Goal: Task Accomplishment & Management: Manage account settings

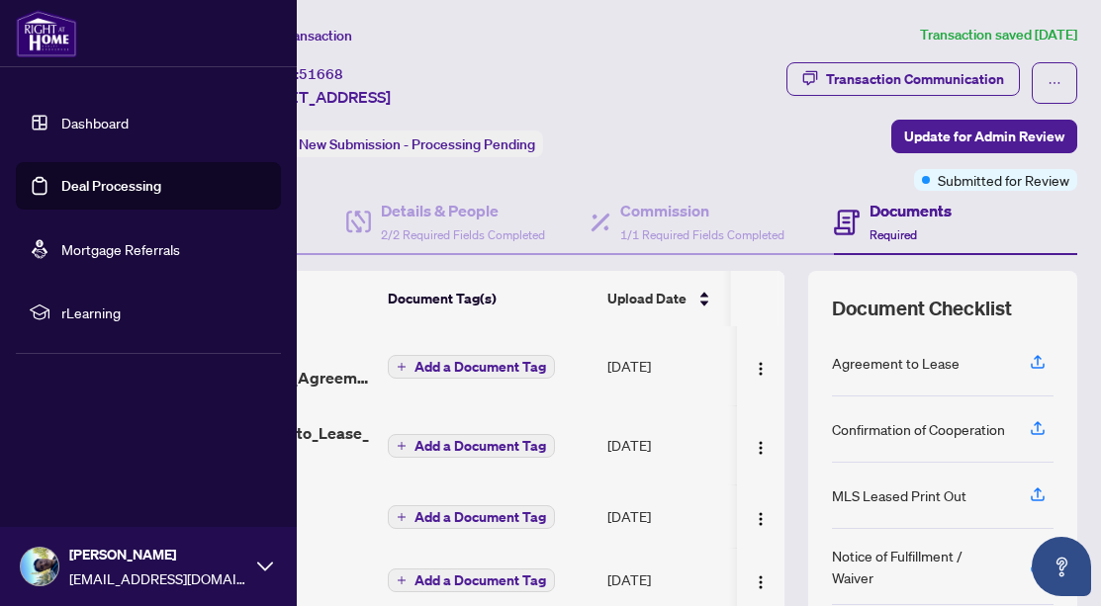
click at [61, 188] on link "Deal Processing" at bounding box center [111, 186] width 100 height 18
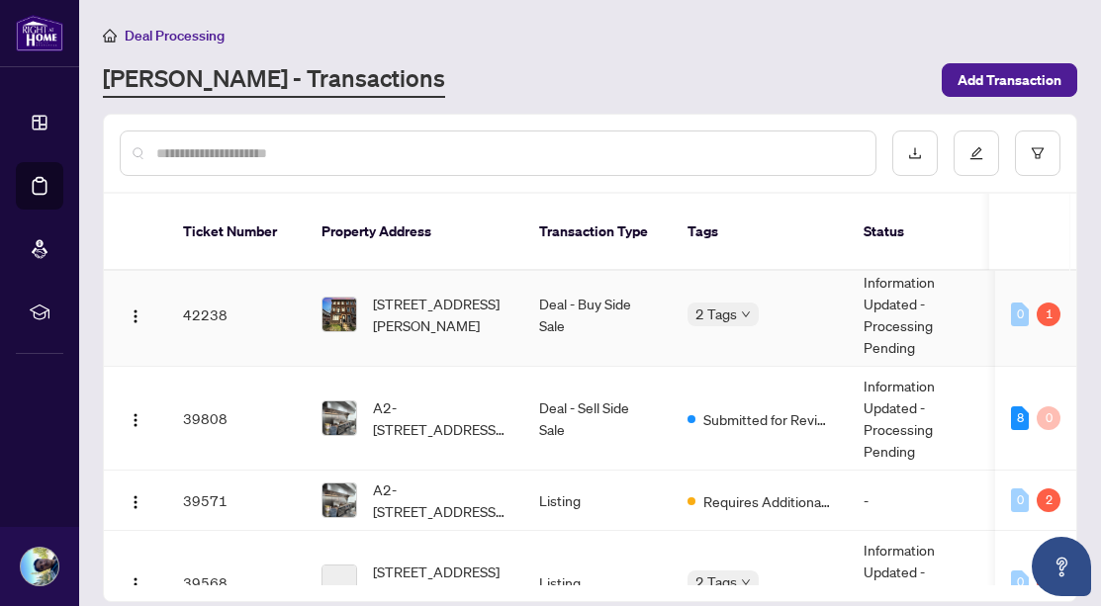
scroll to position [426, 0]
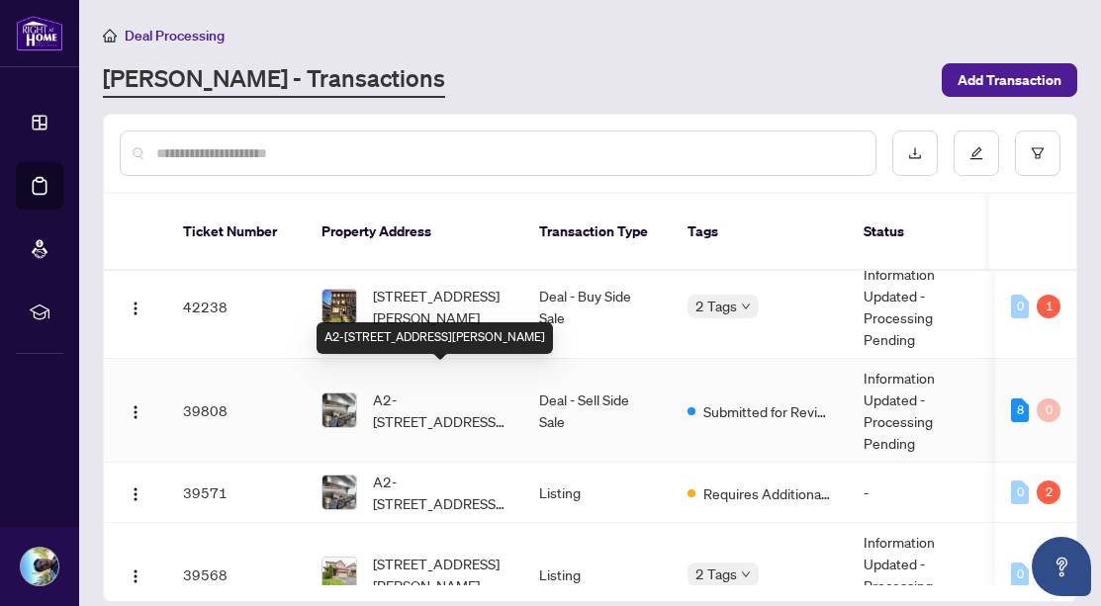
click at [469, 393] on span "A2-[STREET_ADDRESS][PERSON_NAME]" at bounding box center [440, 411] width 134 height 44
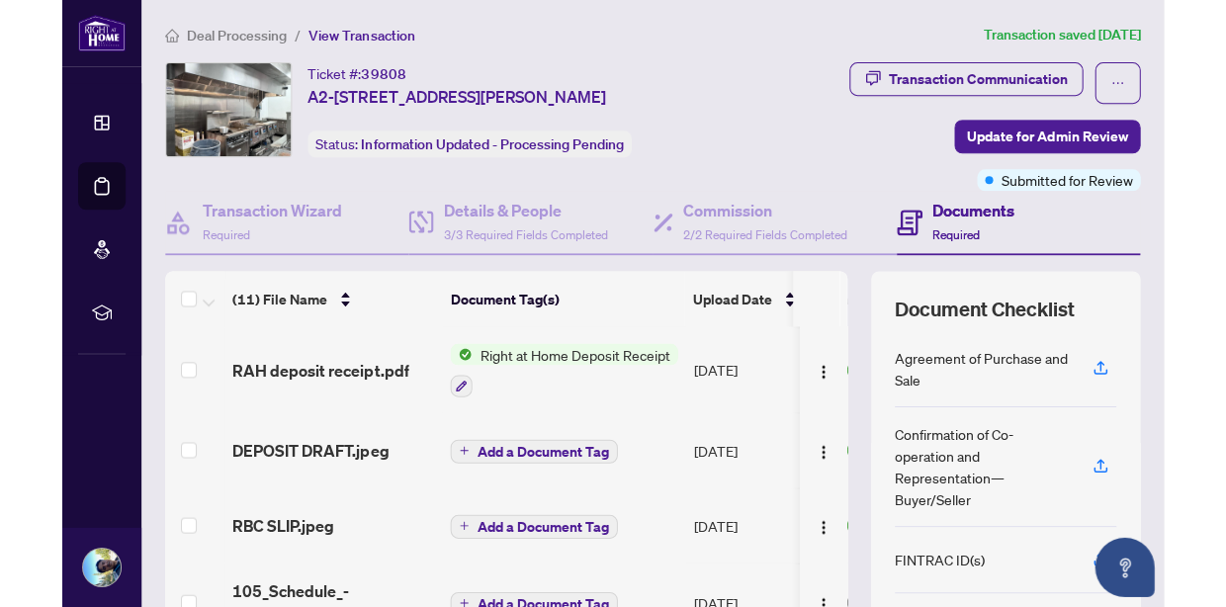
scroll to position [159, 0]
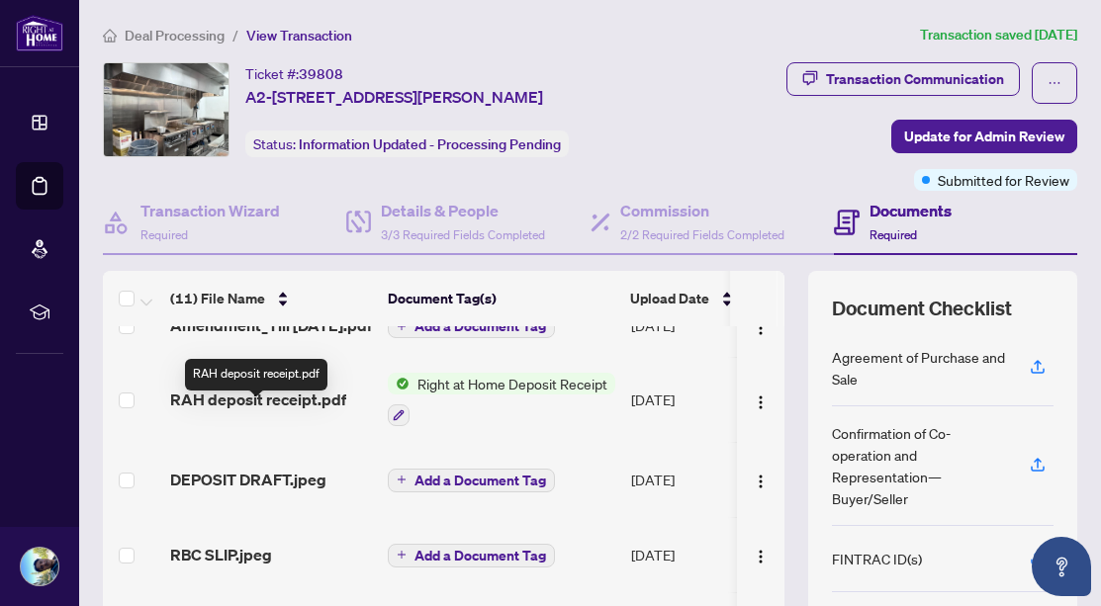
click at [269, 406] on span "RAH deposit receipt.pdf" at bounding box center [258, 400] width 176 height 24
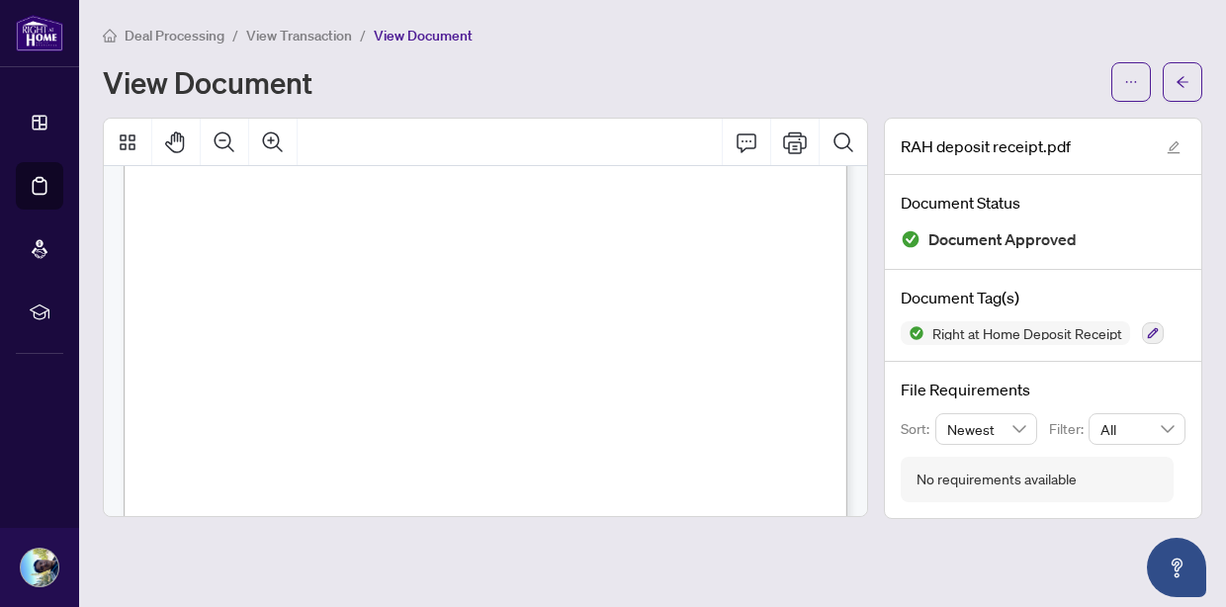
scroll to position [381, 0]
click at [1100, 78] on button "button" at bounding box center [1183, 82] width 40 height 40
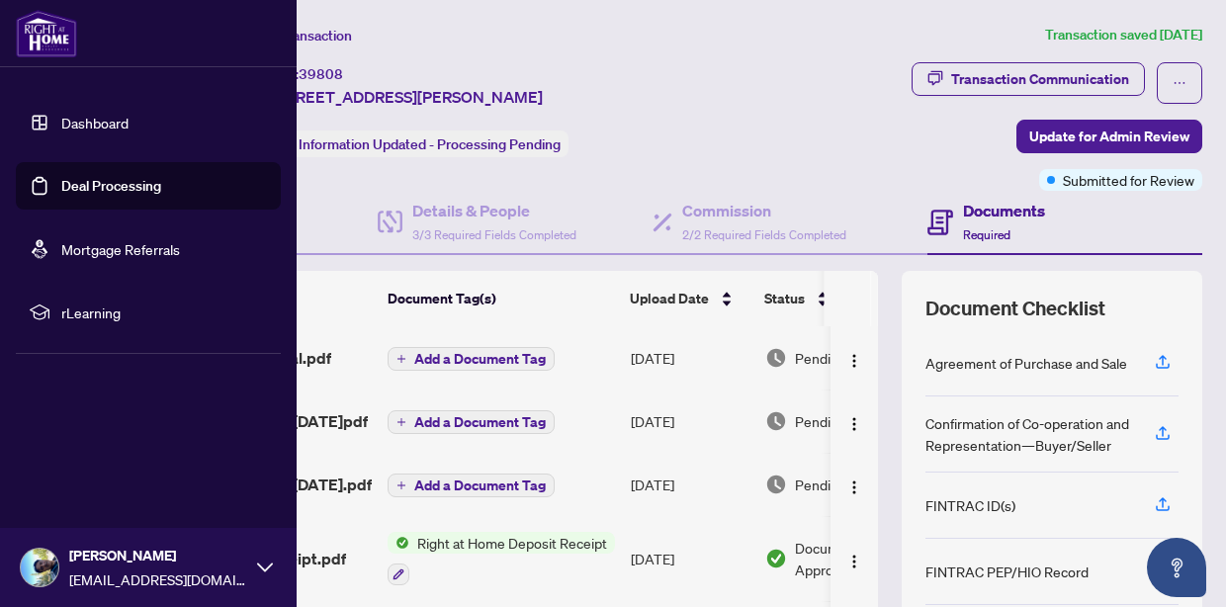
click at [78, 187] on link "Deal Processing" at bounding box center [111, 186] width 100 height 18
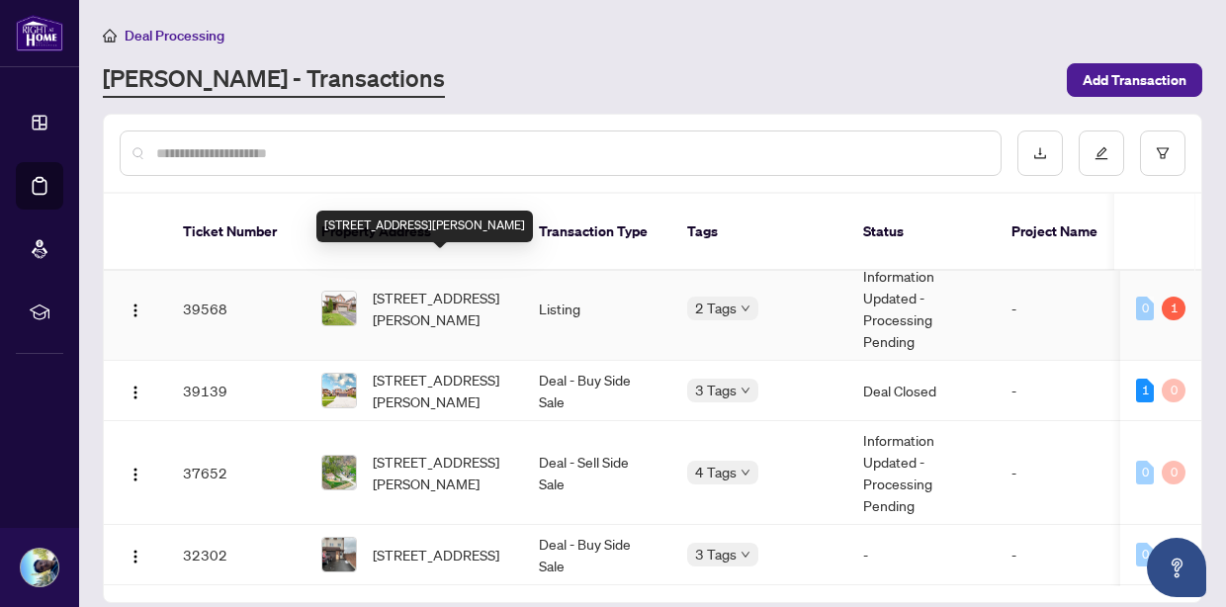
scroll to position [709, 0]
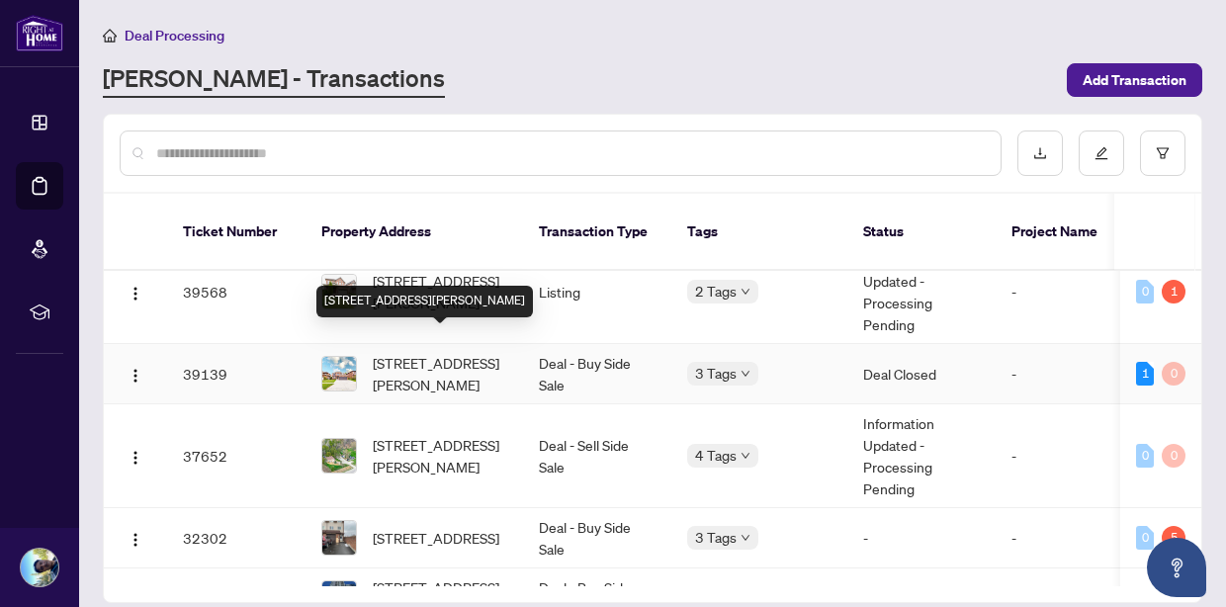
click at [439, 361] on span "[STREET_ADDRESS][PERSON_NAME]" at bounding box center [440, 374] width 134 height 44
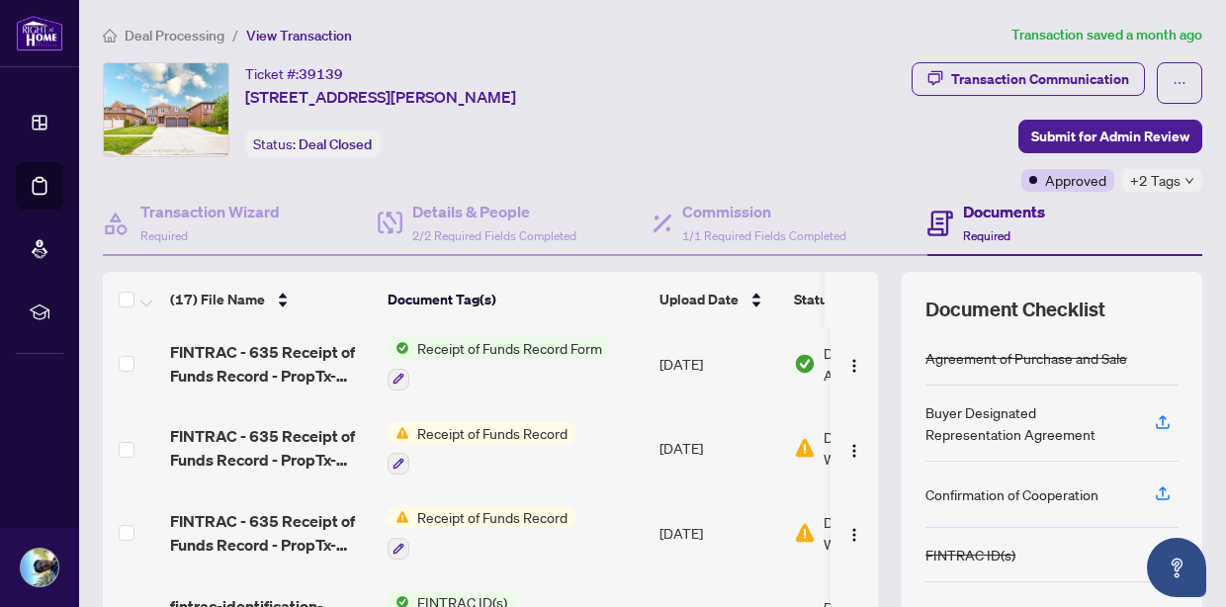
scroll to position [93, 0]
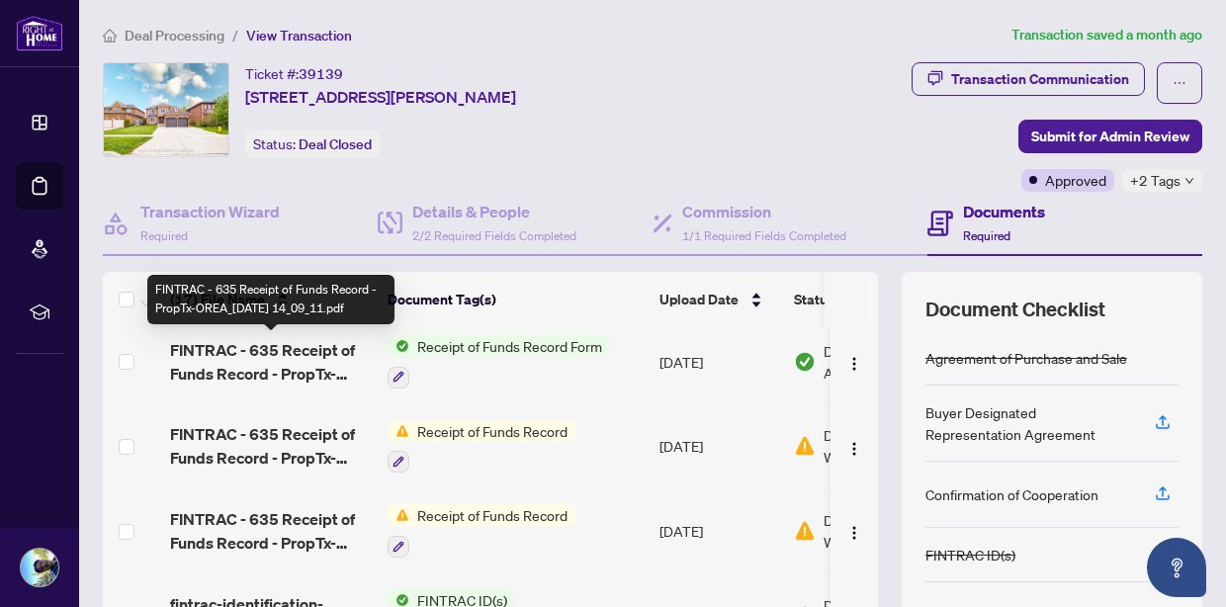
click at [268, 339] on span "FINTRAC - 635 Receipt of Funds Record - PropTx-OREA_[DATE] 14_09_11.pdf" at bounding box center [271, 361] width 202 height 47
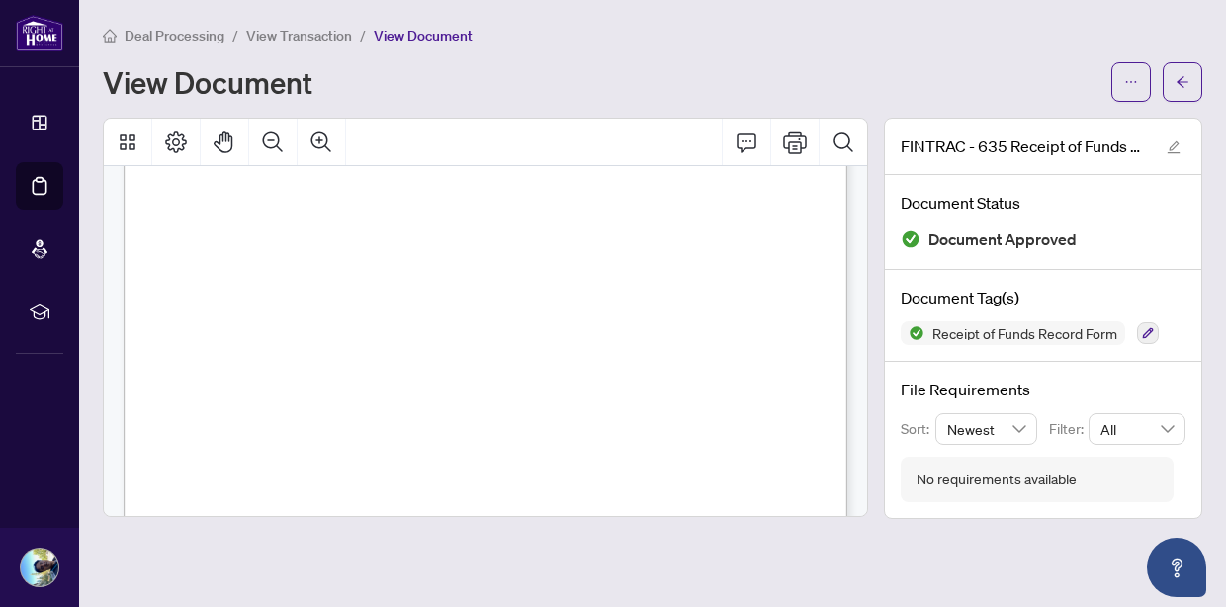
scroll to position [1106, 0]
click at [306, 135] on button "Zoom In" at bounding box center [321, 142] width 47 height 47
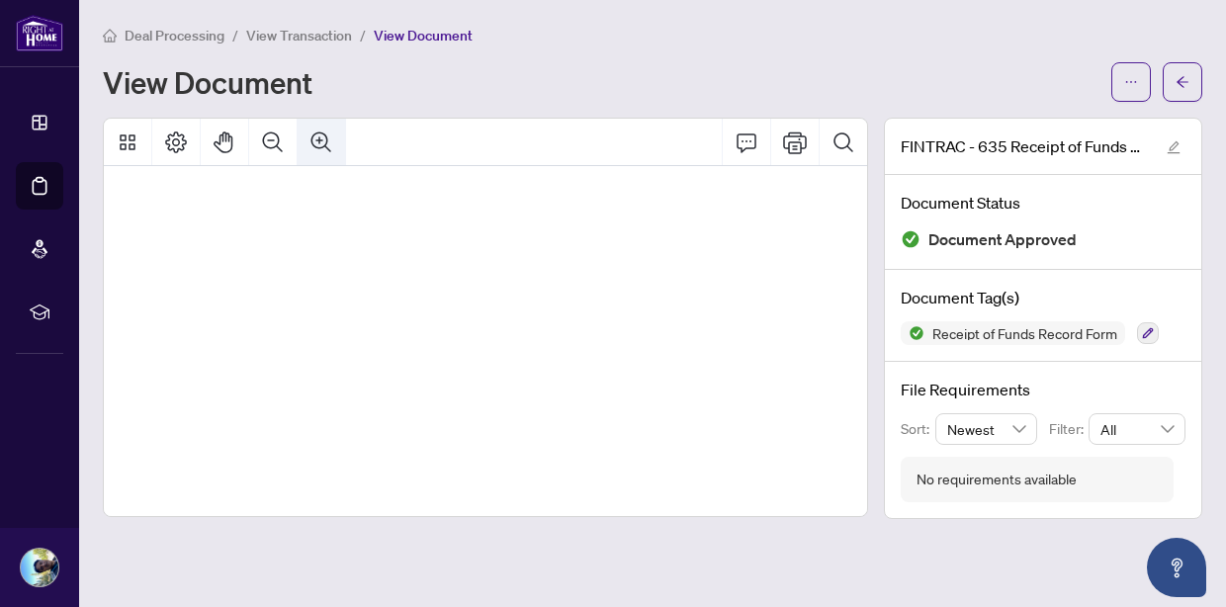
click at [306, 135] on button "Zoom In" at bounding box center [321, 142] width 47 height 47
click at [314, 143] on icon "Zoom In" at bounding box center [321, 142] width 20 height 20
click at [277, 133] on icon "Zoom Out" at bounding box center [273, 143] width 24 height 24
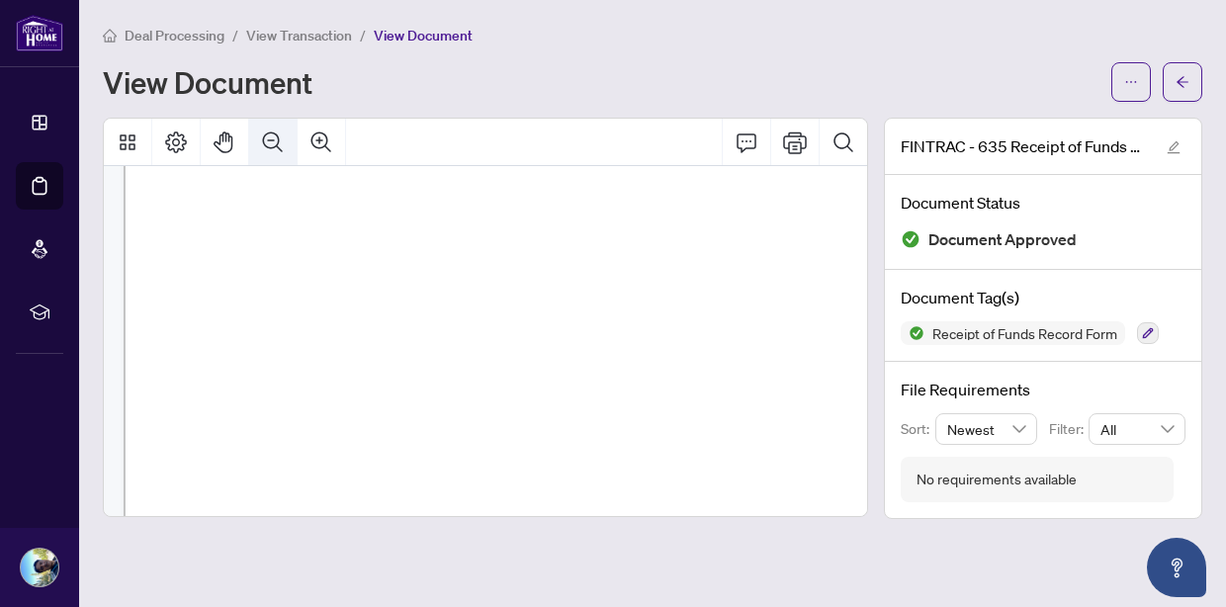
click at [277, 133] on icon "Zoom Out" at bounding box center [273, 143] width 24 height 24
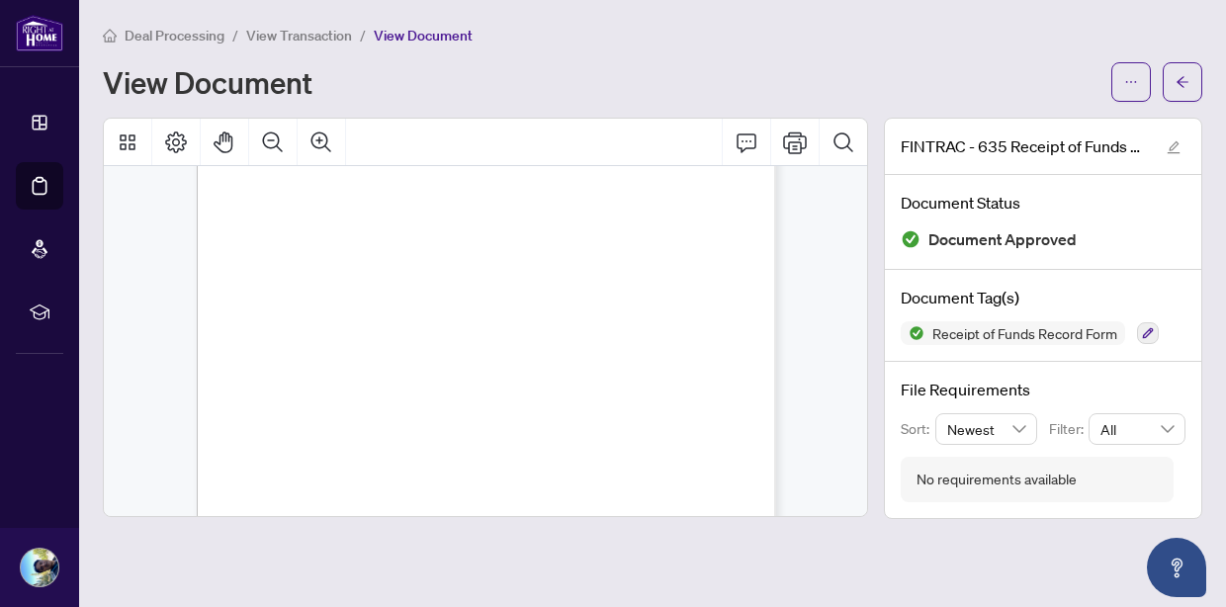
scroll to position [921, 0]
click at [1100, 75] on icon "arrow-left" at bounding box center [1183, 82] width 14 height 14
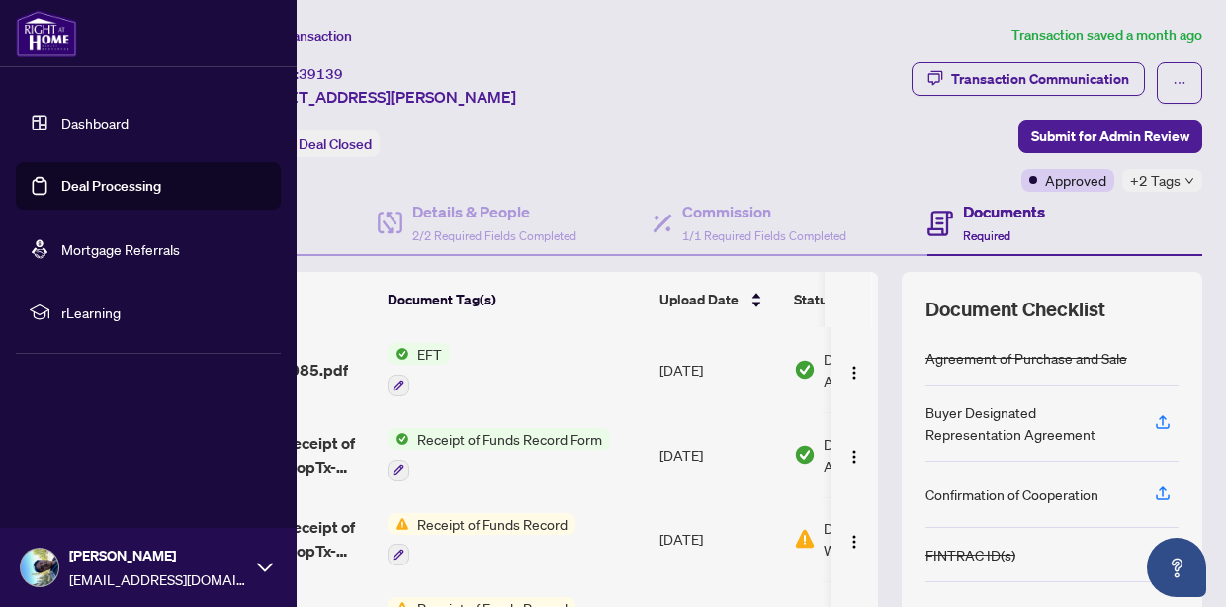
click at [90, 186] on link "Deal Processing" at bounding box center [111, 186] width 100 height 18
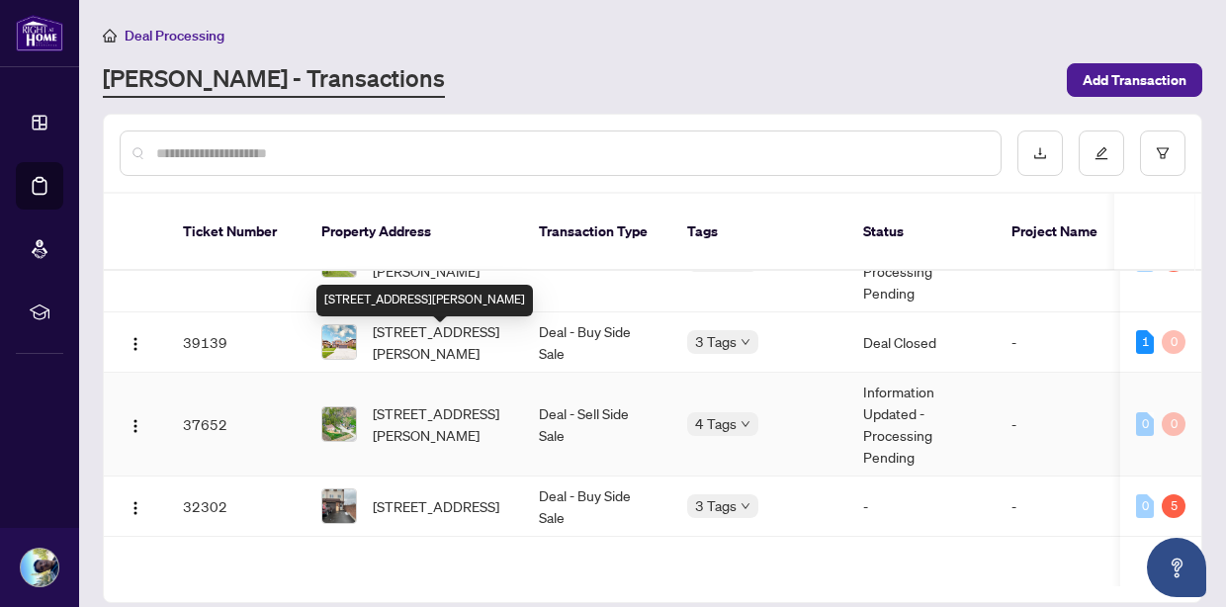
scroll to position [750, 0]
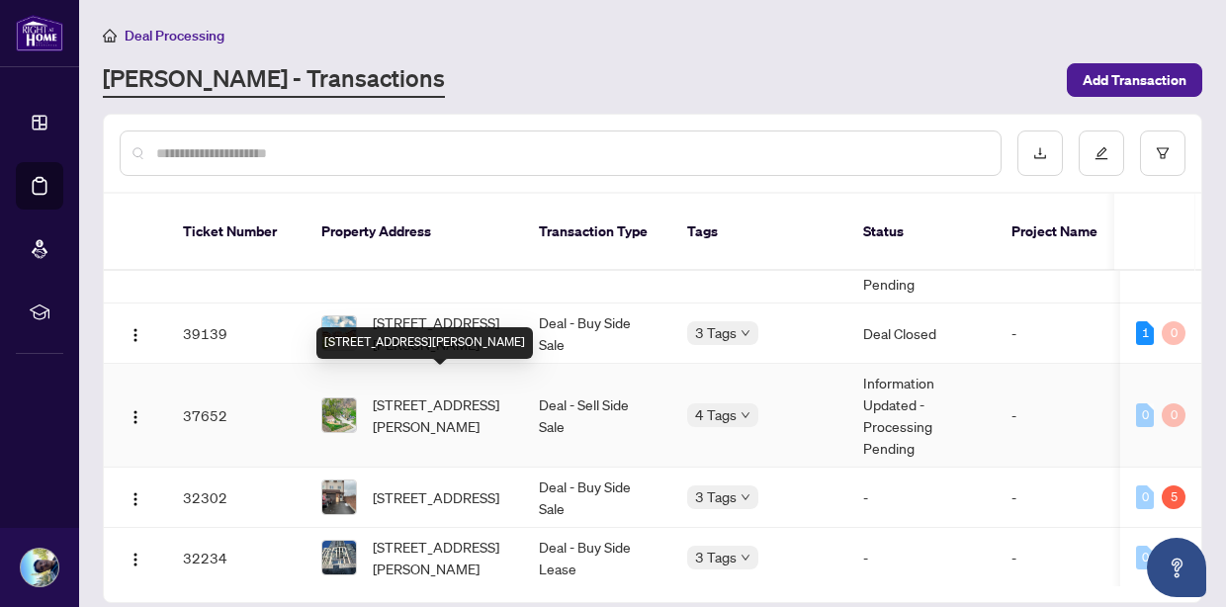
click at [449, 394] on span "[STREET_ADDRESS][PERSON_NAME]" at bounding box center [440, 416] width 134 height 44
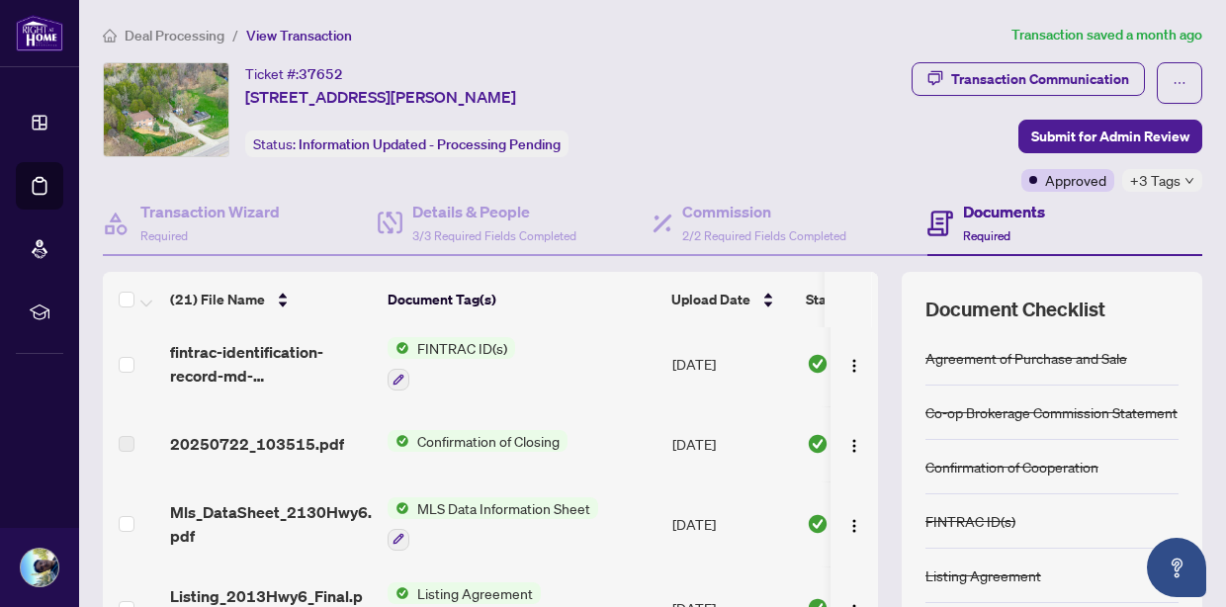
scroll to position [273, 0]
